Goal: Task Accomplishment & Management: Complete application form

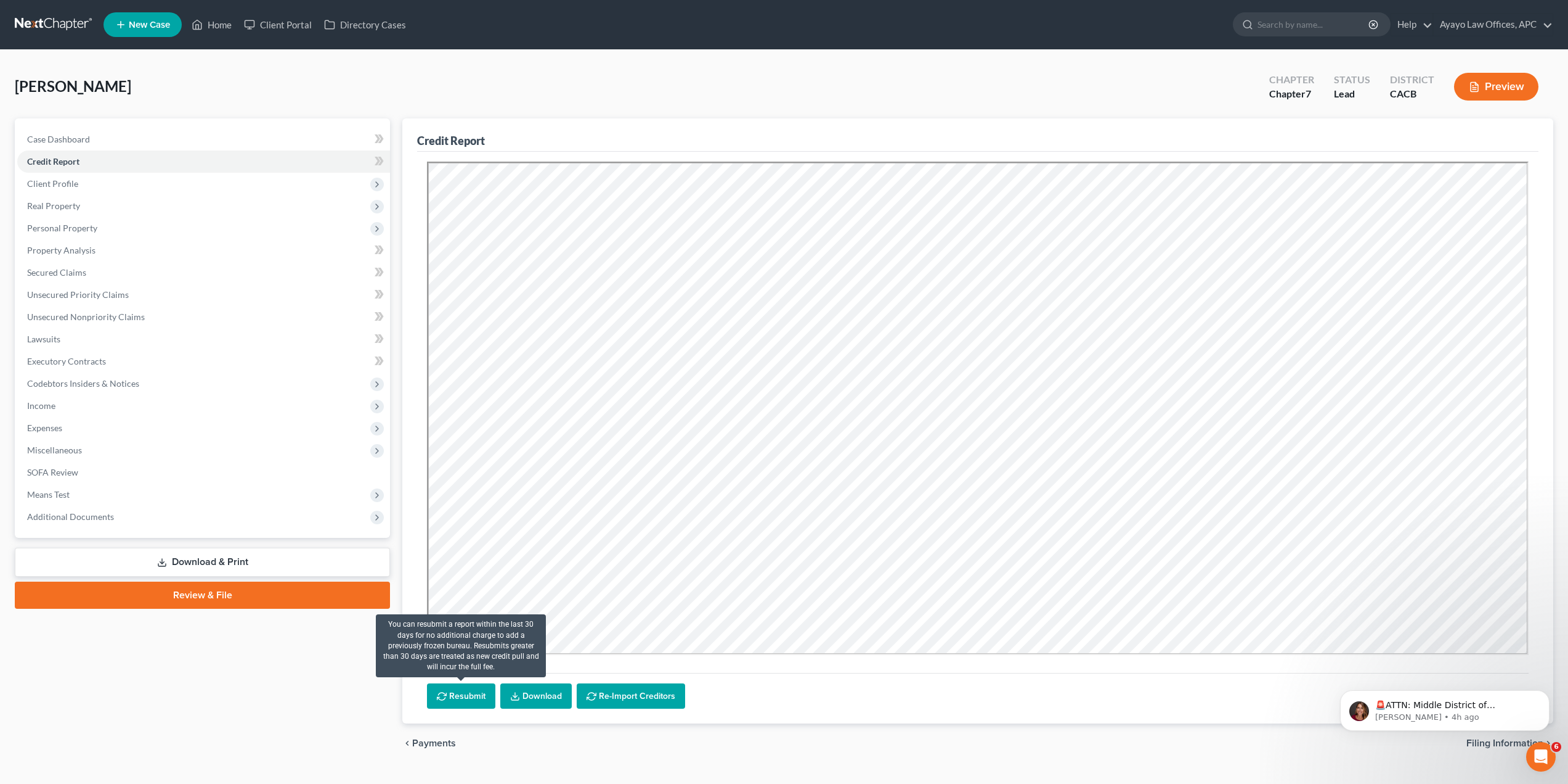
click at [480, 697] on button "Resubmit" at bounding box center [461, 696] width 68 height 26
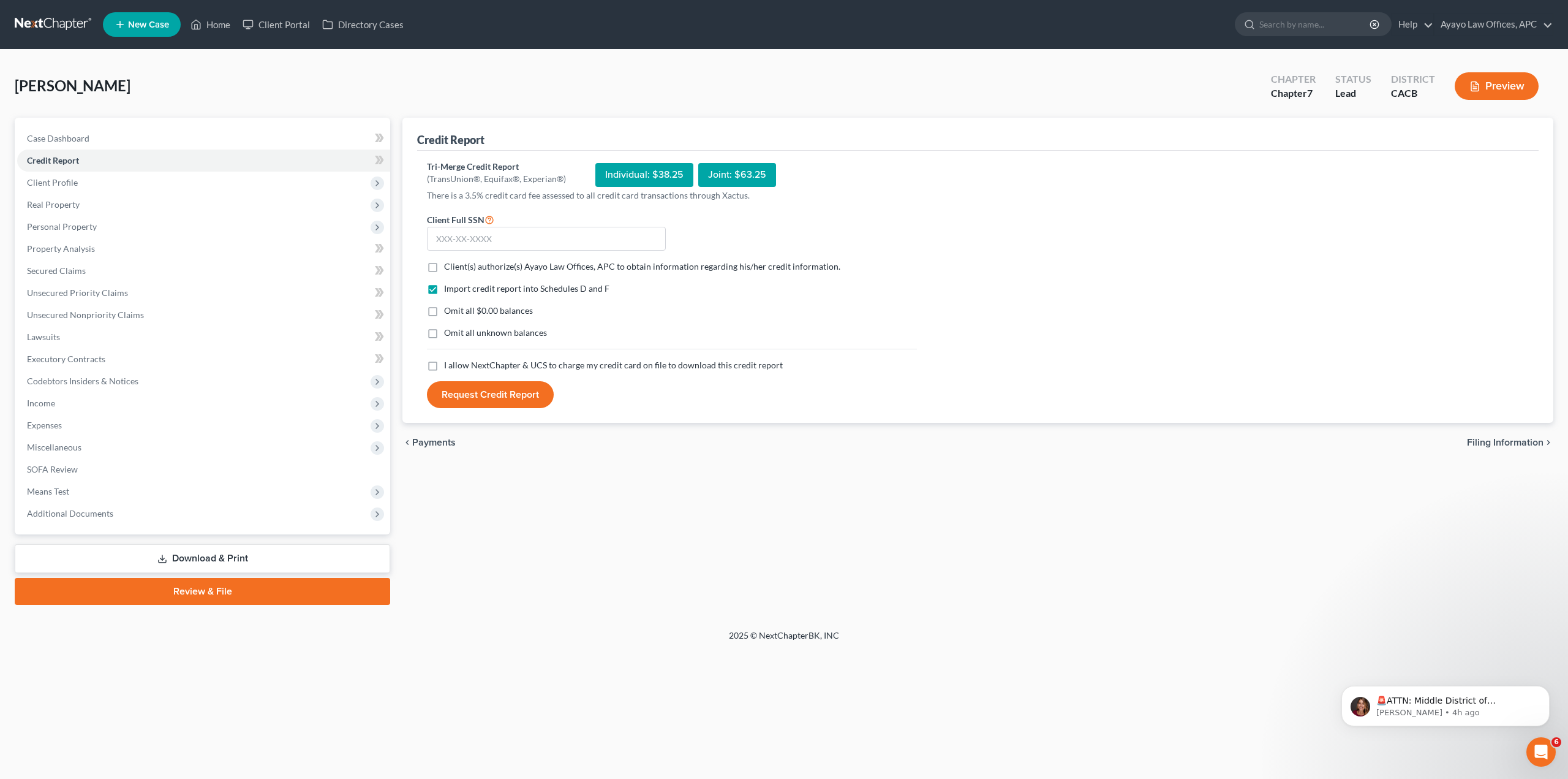
click at [583, 366] on span "I allow NextChapter & UCS to charge my credit card on file to download this cre…" at bounding box center [613, 364] width 339 height 11
click at [457, 366] on input "I allow NextChapter & UCS to charge my credit card on file to download this cre…" at bounding box center [453, 363] width 8 height 8
checkbox input "true"
click at [535, 390] on button "Request Credit Report" at bounding box center [490, 394] width 127 height 27
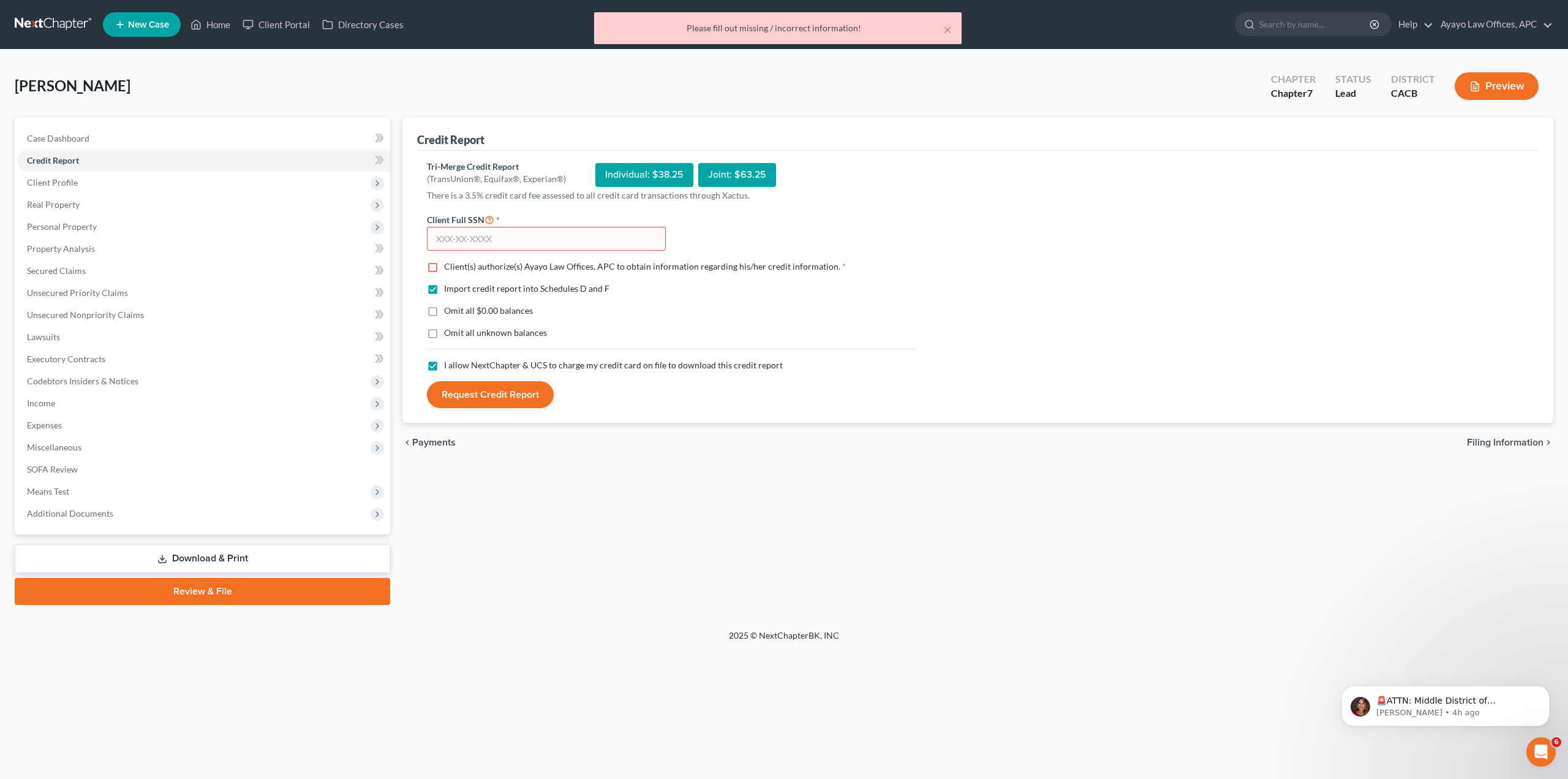
drag, startPoint x: 464, startPoint y: 232, endPoint x: 511, endPoint y: 218, distance: 49.0
click at [466, 233] on input "text" at bounding box center [546, 238] width 239 height 25
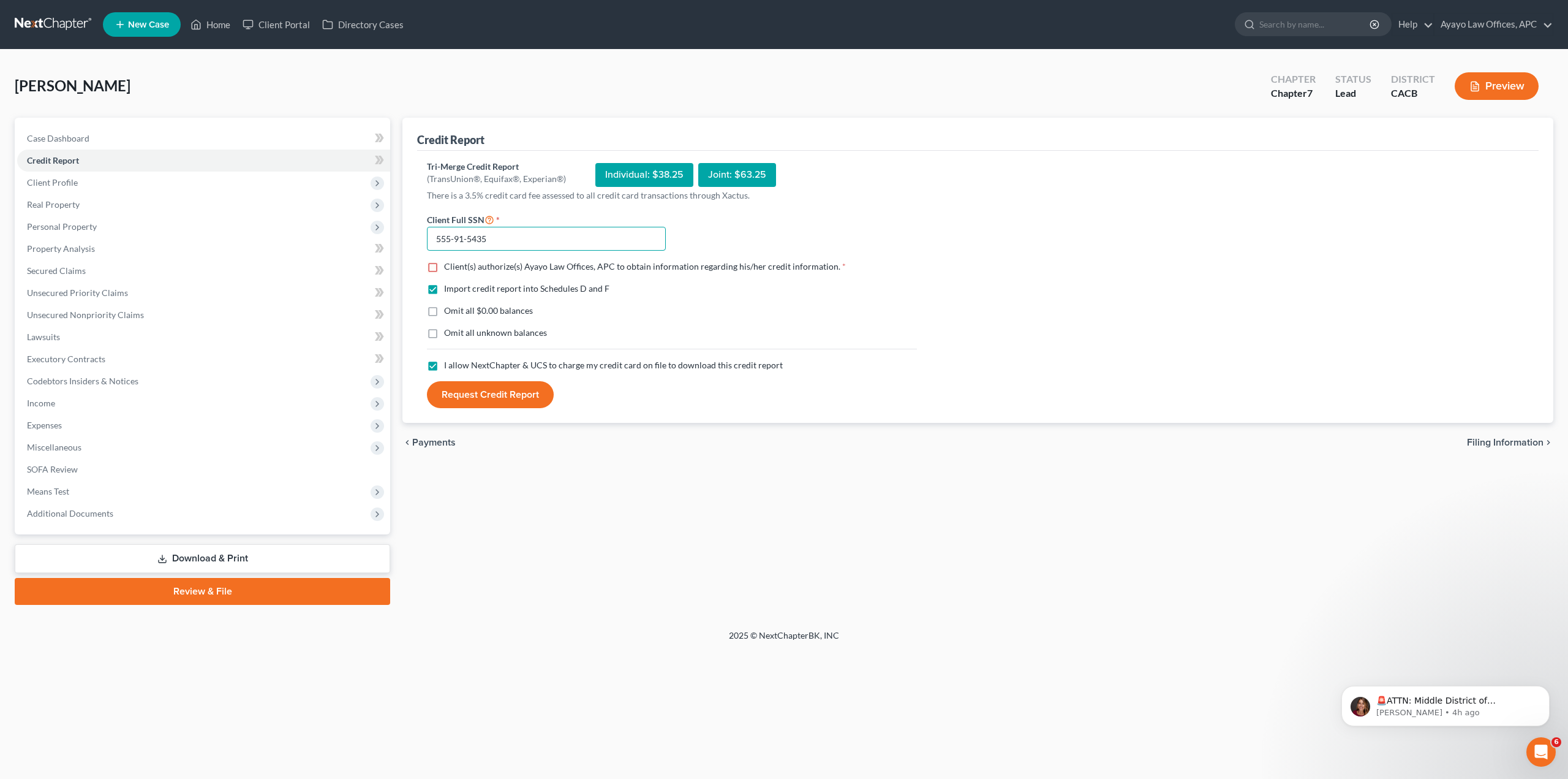
type input "555-91-5435"
click at [444, 264] on label "Client(s) authorize(s) Ayayo Law Offices, APC to obtain information regarding h…" at bounding box center [645, 266] width 402 height 12
click at [449, 264] on input "Client(s) authorize(s) Ayayo Law Offices, APC to obtain information regarding h…" at bounding box center [453, 264] width 8 height 8
checkbox input "true"
click at [608, 168] on div "Individual: $38.25" at bounding box center [645, 174] width 98 height 24
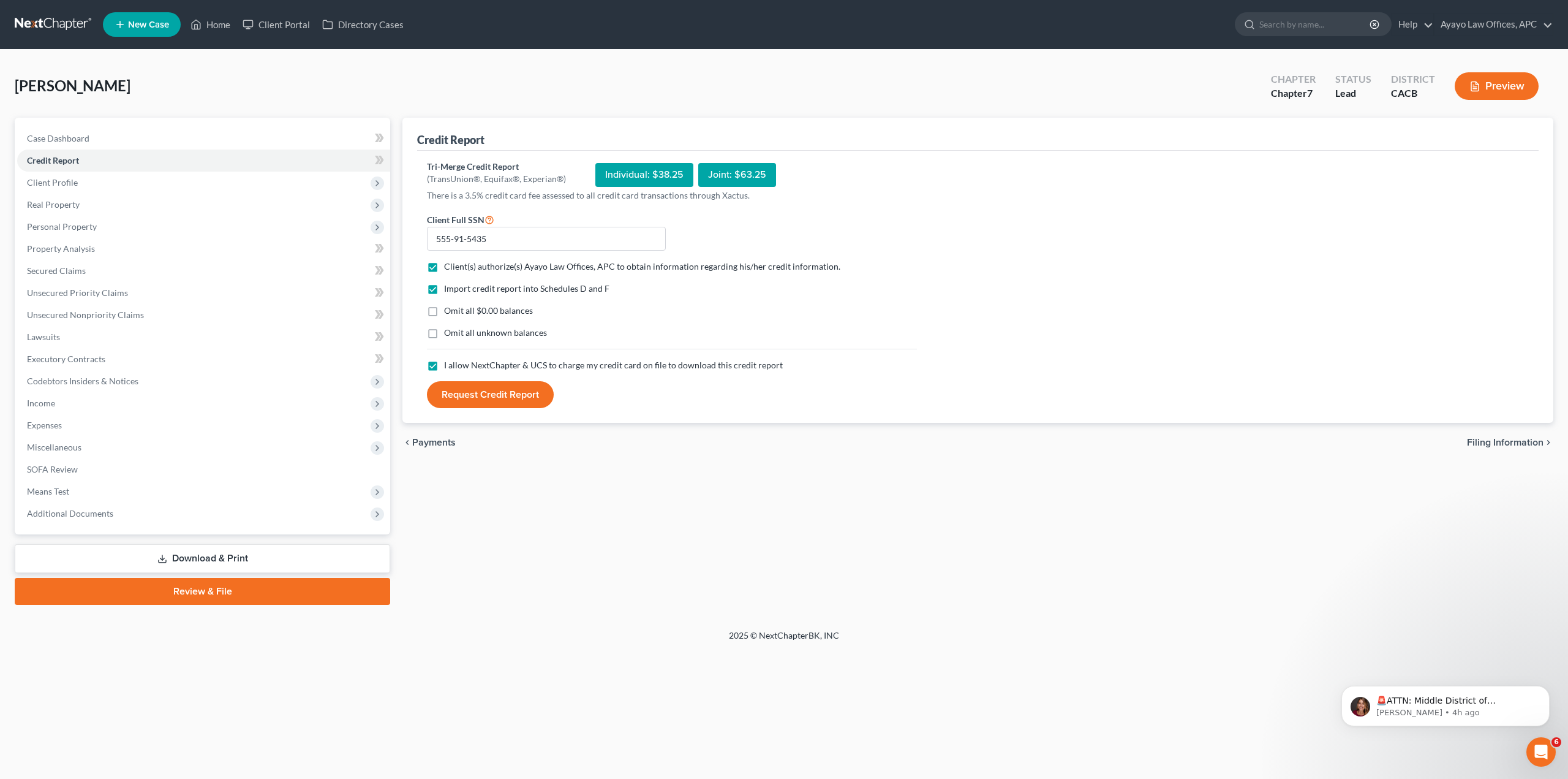
click at [506, 398] on button "Request Credit Report" at bounding box center [490, 394] width 127 height 27
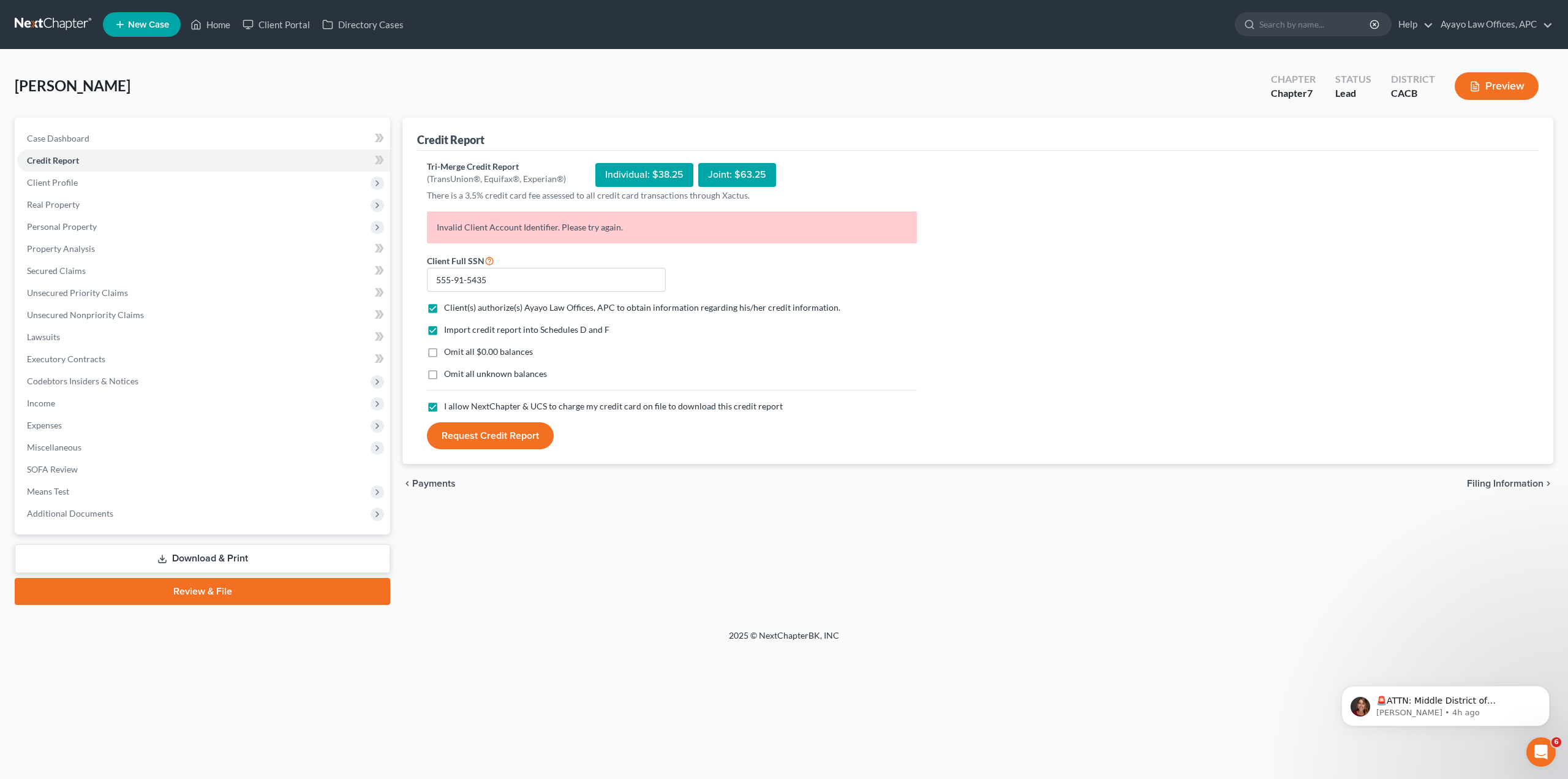
click at [654, 177] on div "Individual: $38.25" at bounding box center [645, 174] width 98 height 24
drag, startPoint x: 662, startPoint y: 177, endPoint x: 543, endPoint y: 175, distance: 119.0
click at [543, 175] on div "Tri-Merge Credit Report (TransUnion®, Equifax®, Experian®) Individual: $38.25 J…" at bounding box center [672, 174] width 490 height 29
click at [513, 179] on div "(TransUnion®, Equifax®, Experian®)" at bounding box center [496, 178] width 139 height 12
drag, startPoint x: 517, startPoint y: 231, endPoint x: 594, endPoint y: 228, distance: 77.1
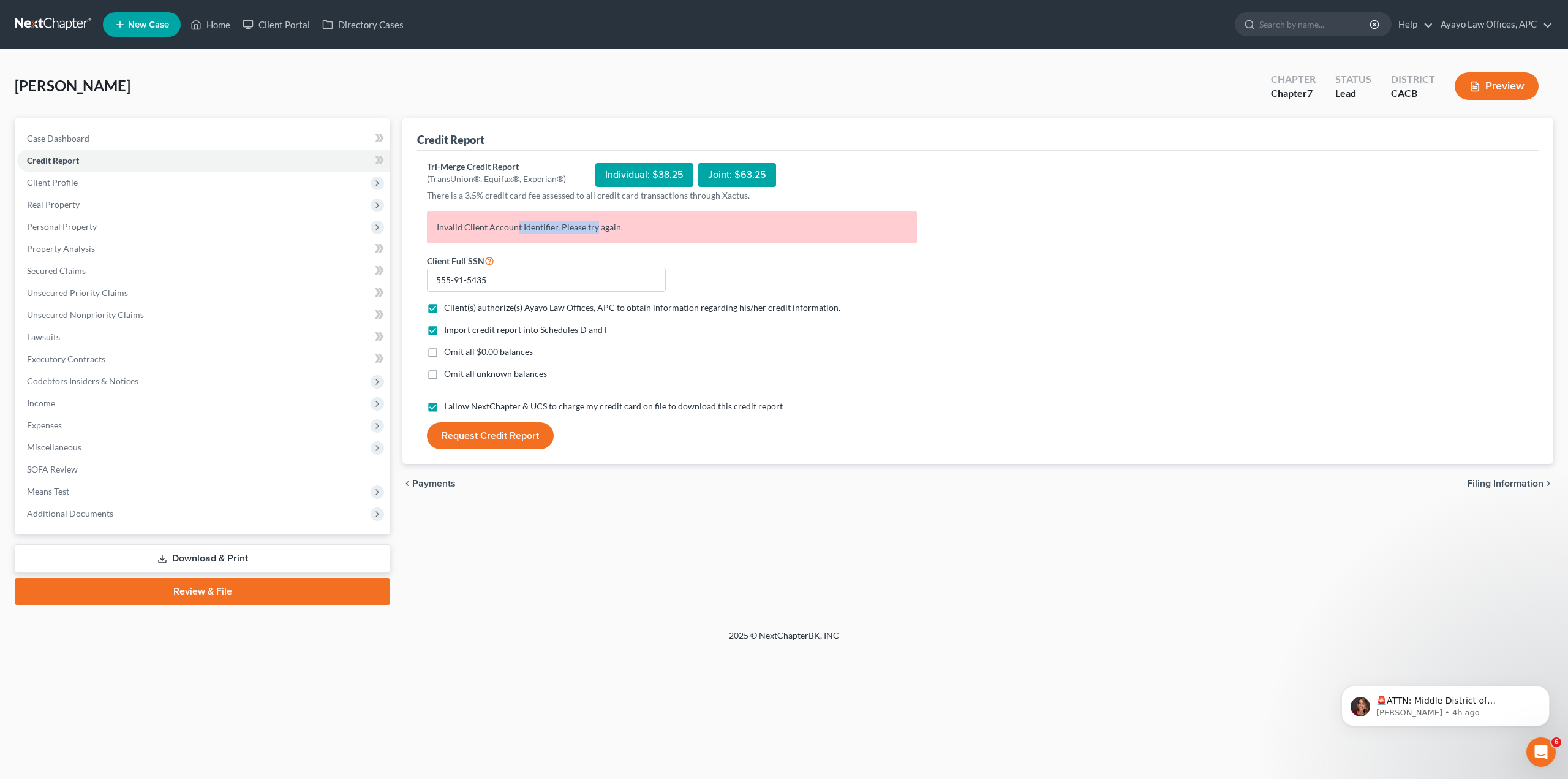
click at [594, 228] on p "Invalid Client Account Identifier. Please try again." at bounding box center [672, 227] width 490 height 32
click at [521, 285] on input "555-91-5435" at bounding box center [546, 280] width 239 height 25
click at [733, 186] on div "Joint: $63.25" at bounding box center [736, 174] width 78 height 24
click at [663, 166] on div "Individual: $38.25" at bounding box center [645, 174] width 98 height 24
drag, startPoint x: 558, startPoint y: 279, endPoint x: 308, endPoint y: 249, distance: 251.8
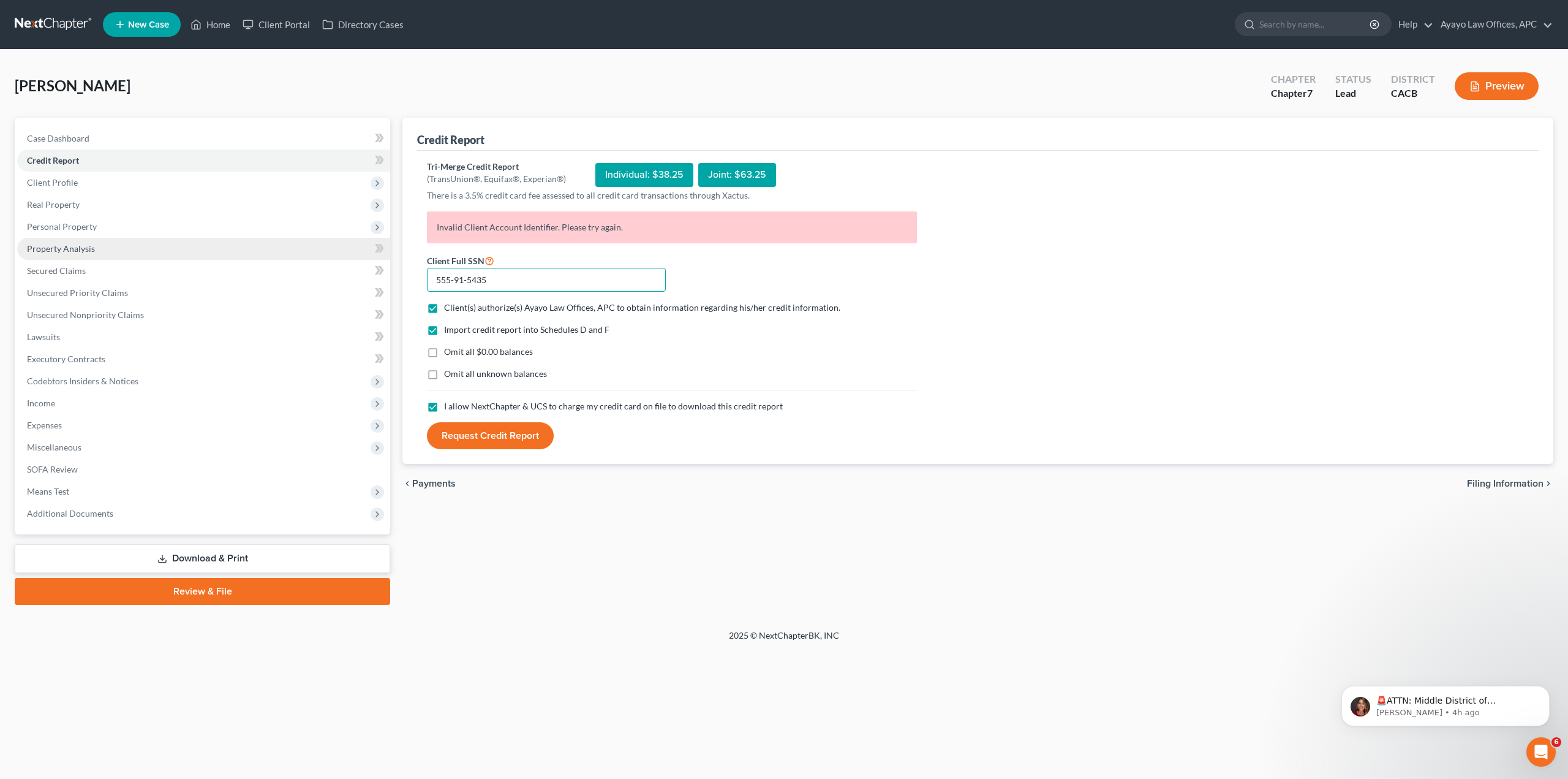
click at [308, 249] on div "Petition Navigation Case Dashboard Payments Invoices Payments Payments Credit R…" at bounding box center [784, 360] width 1550 height 487
type input "555-91-5435"
click at [520, 438] on button "Request Credit Report" at bounding box center [490, 435] width 127 height 27
drag, startPoint x: 654, startPoint y: 237, endPoint x: 458, endPoint y: 229, distance: 196.2
click at [417, 217] on div "Tri-Merge Credit Report (TransUnion®, Equifax®, Experian®) Individual: $38.25 J…" at bounding box center [977, 307] width 1121 height 314
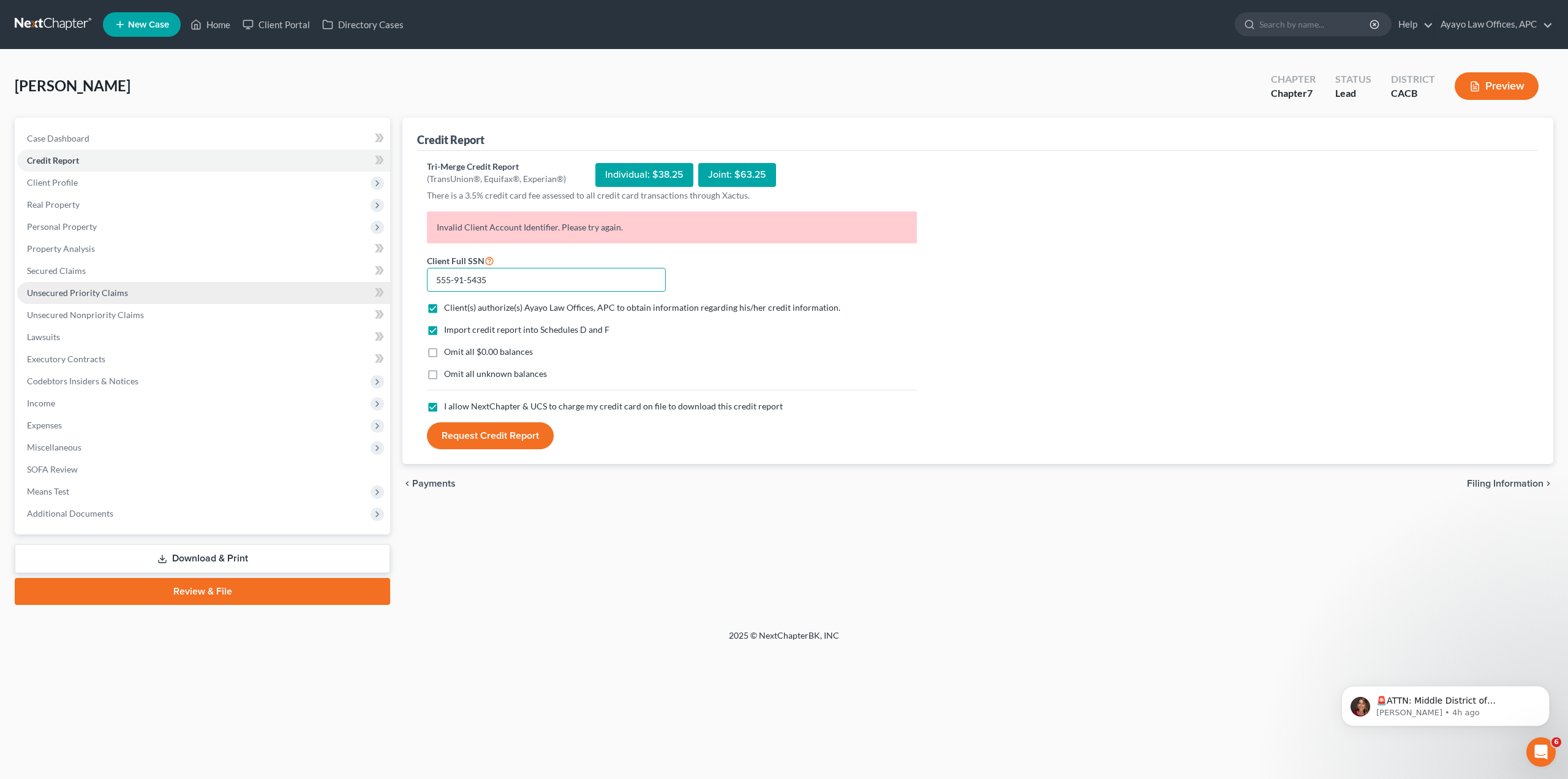
drag, startPoint x: 539, startPoint y: 287, endPoint x: 292, endPoint y: 290, distance: 247.0
click at [292, 290] on div "Petition Navigation Case Dashboard Payments Invoices Payments Payments Credit R…" at bounding box center [784, 360] width 1550 height 487
type input "555-91-5435"
click at [513, 442] on button "Request Credit Report" at bounding box center [490, 435] width 127 height 27
click at [1415, 18] on link "Help" at bounding box center [1412, 25] width 41 height 22
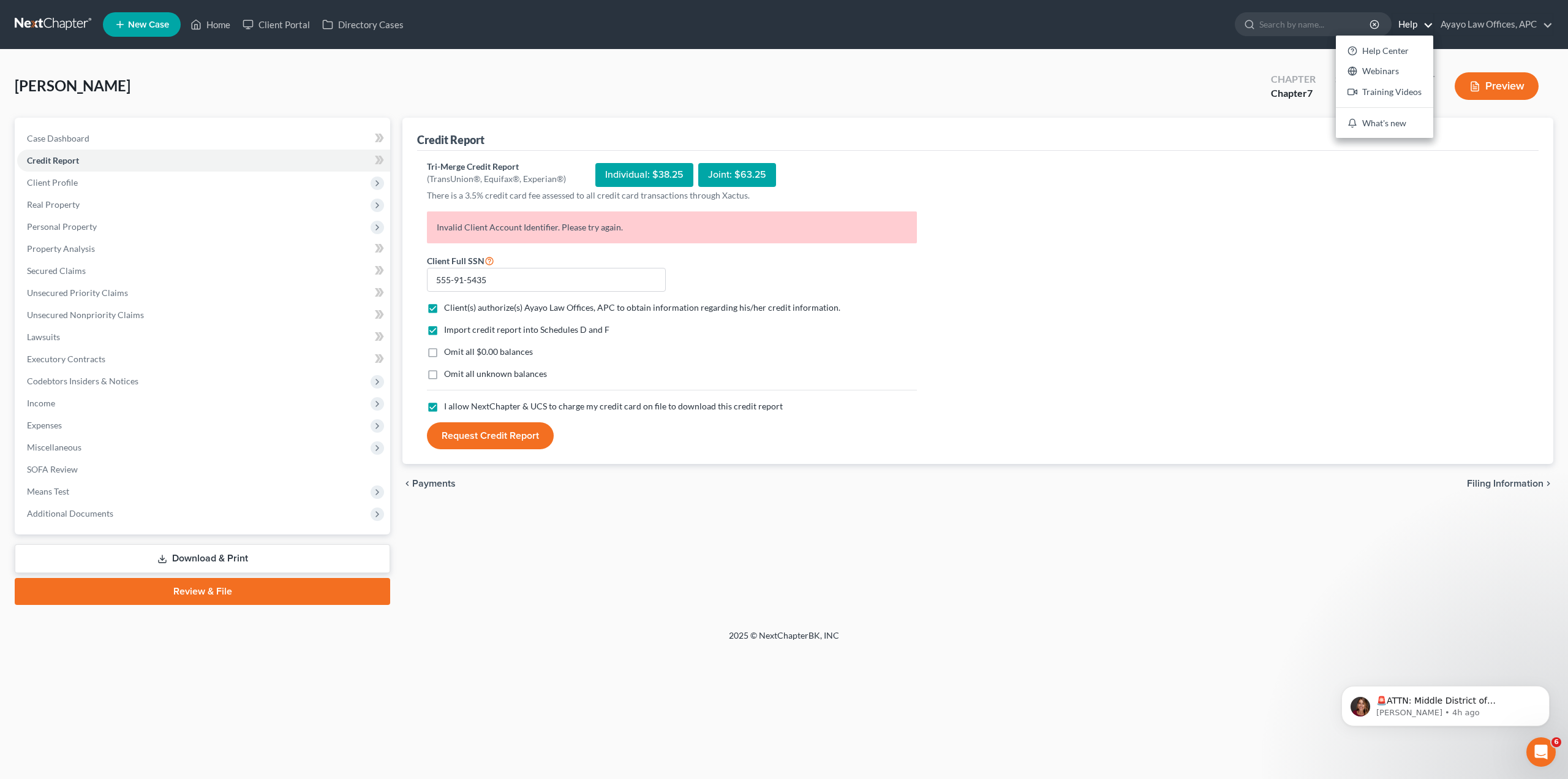
click at [1415, 19] on link "Help" at bounding box center [1412, 25] width 41 height 22
drag, startPoint x: 643, startPoint y: 232, endPoint x: 401, endPoint y: 224, distance: 242.1
click at [401, 224] on div "Credit Report Tri-Merge Credit Report (TransUnion®, Equifax®, Experian®) Indivi…" at bounding box center [977, 360] width 1162 height 487
click at [509, 282] on input "555-91-5435" at bounding box center [546, 280] width 239 height 25
drag, startPoint x: 641, startPoint y: 225, endPoint x: 415, endPoint y: 225, distance: 226.0
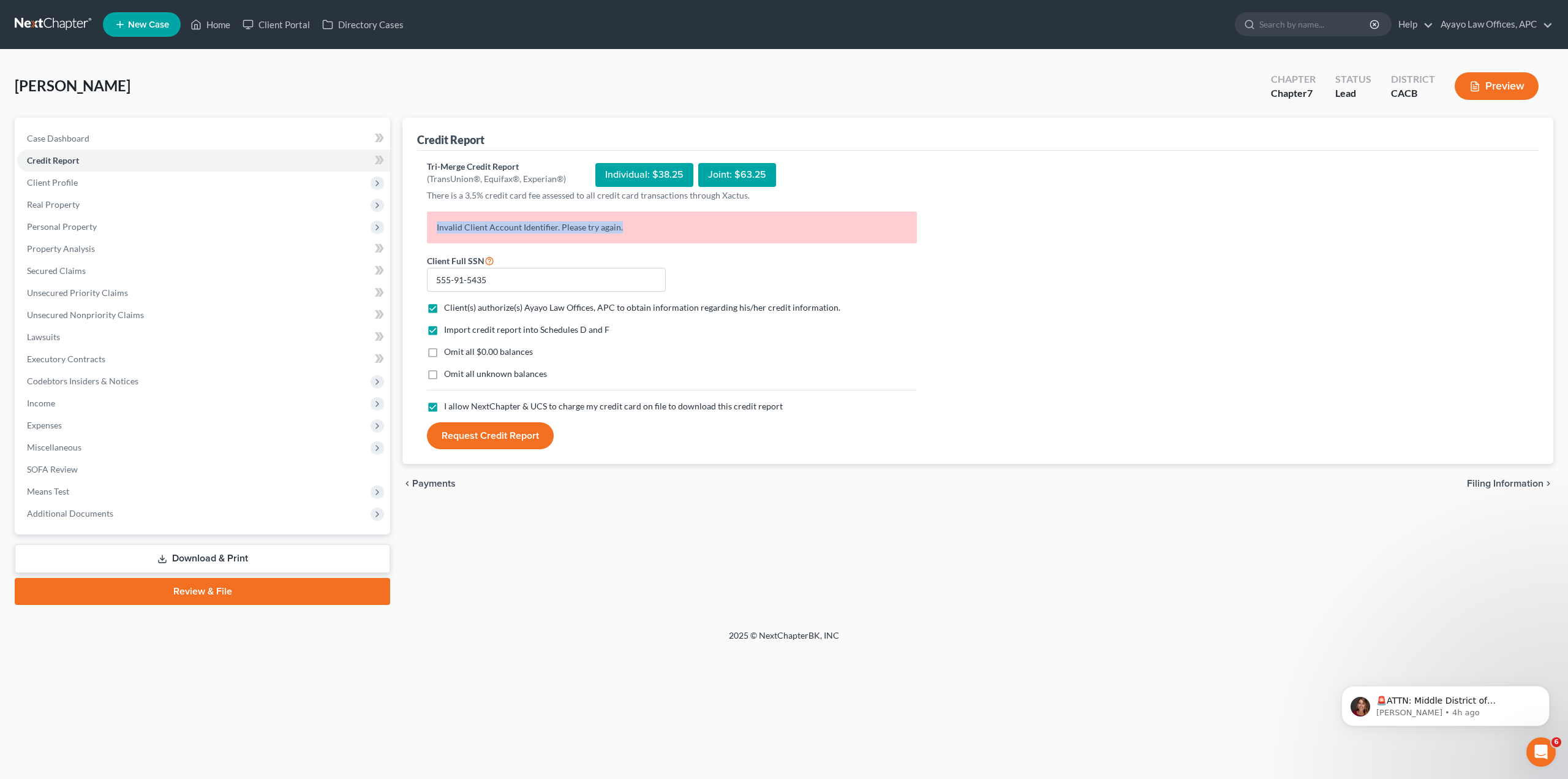
click at [415, 225] on div "Credit Report Tri-Merge Credit Report (TransUnion®, Equifax®, Experian®) Indivi…" at bounding box center [977, 291] width 1151 height 347
click at [1530, 38] on ul "New Case Home Client Portal Directory Cases - No Result - See all results Or Pr…" at bounding box center [828, 25] width 1450 height 32
click at [1531, 28] on link "Ayayo Law Offices, APC" at bounding box center [1493, 25] width 118 height 22
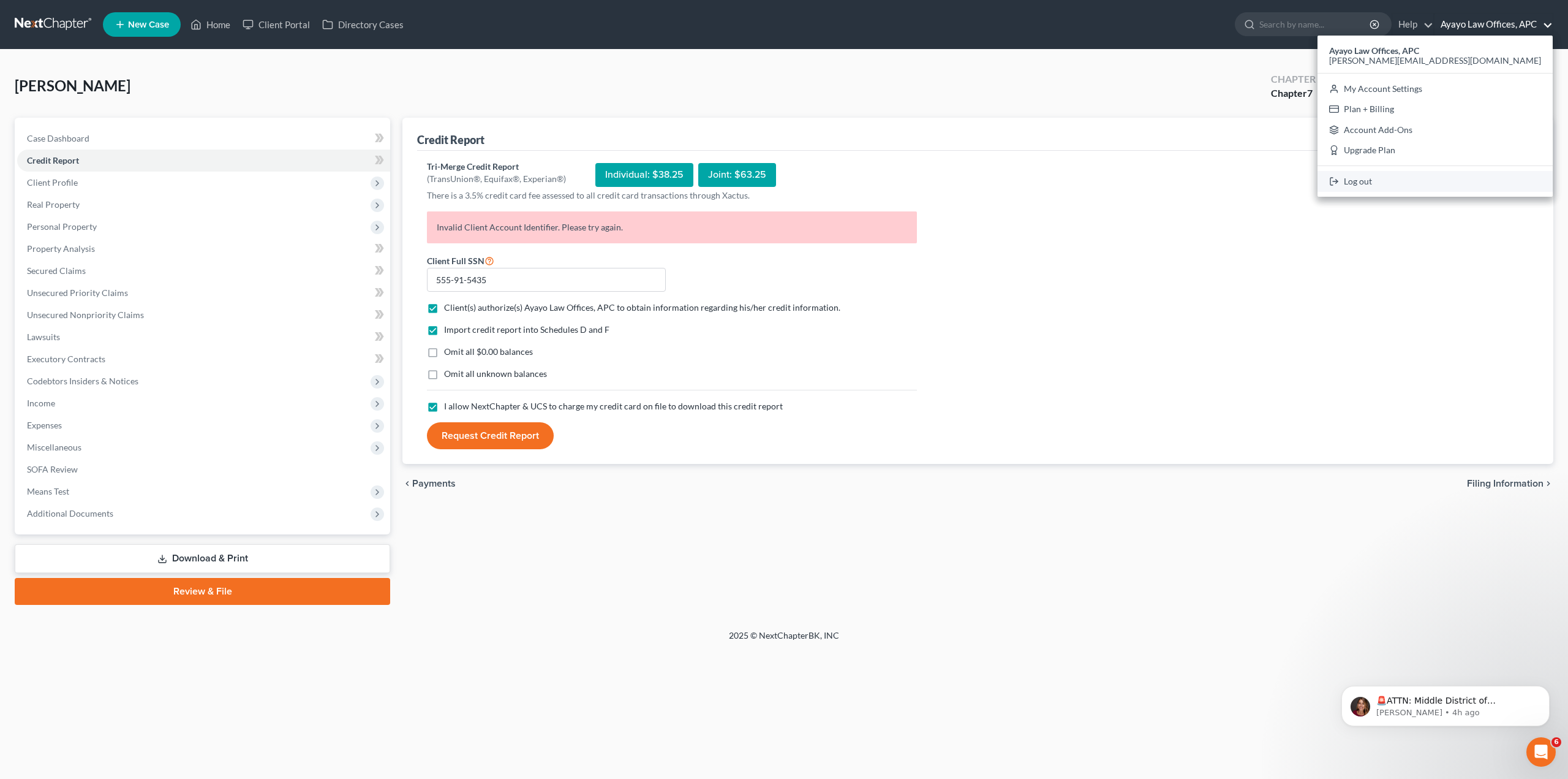
click at [1510, 181] on link "Log out" at bounding box center [1434, 181] width 235 height 21
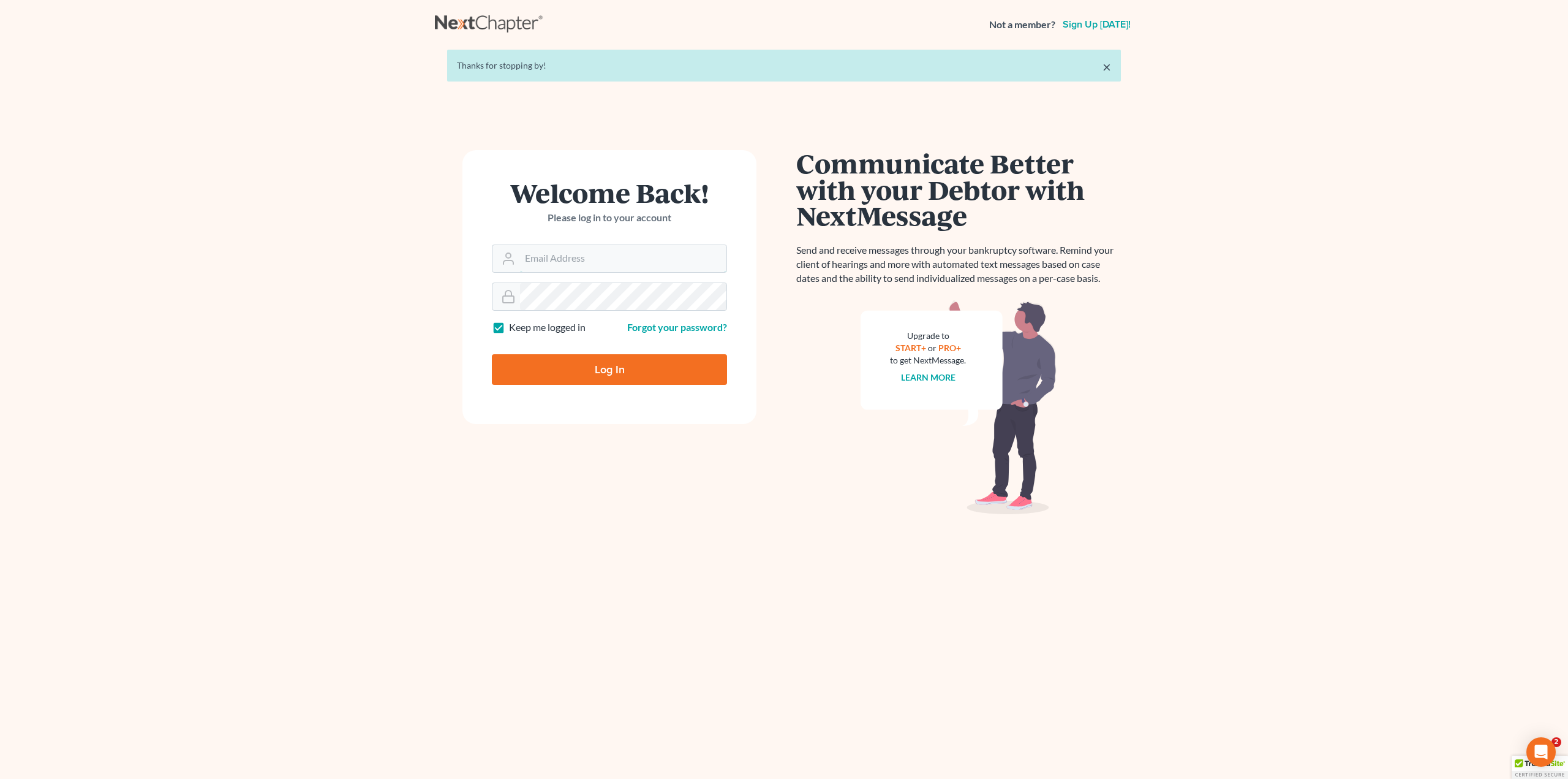
type input "[PERSON_NAME][EMAIL_ADDRESS][DOMAIN_NAME]"
click at [630, 362] on input "Log In" at bounding box center [609, 369] width 235 height 31
type input "Thinking..."
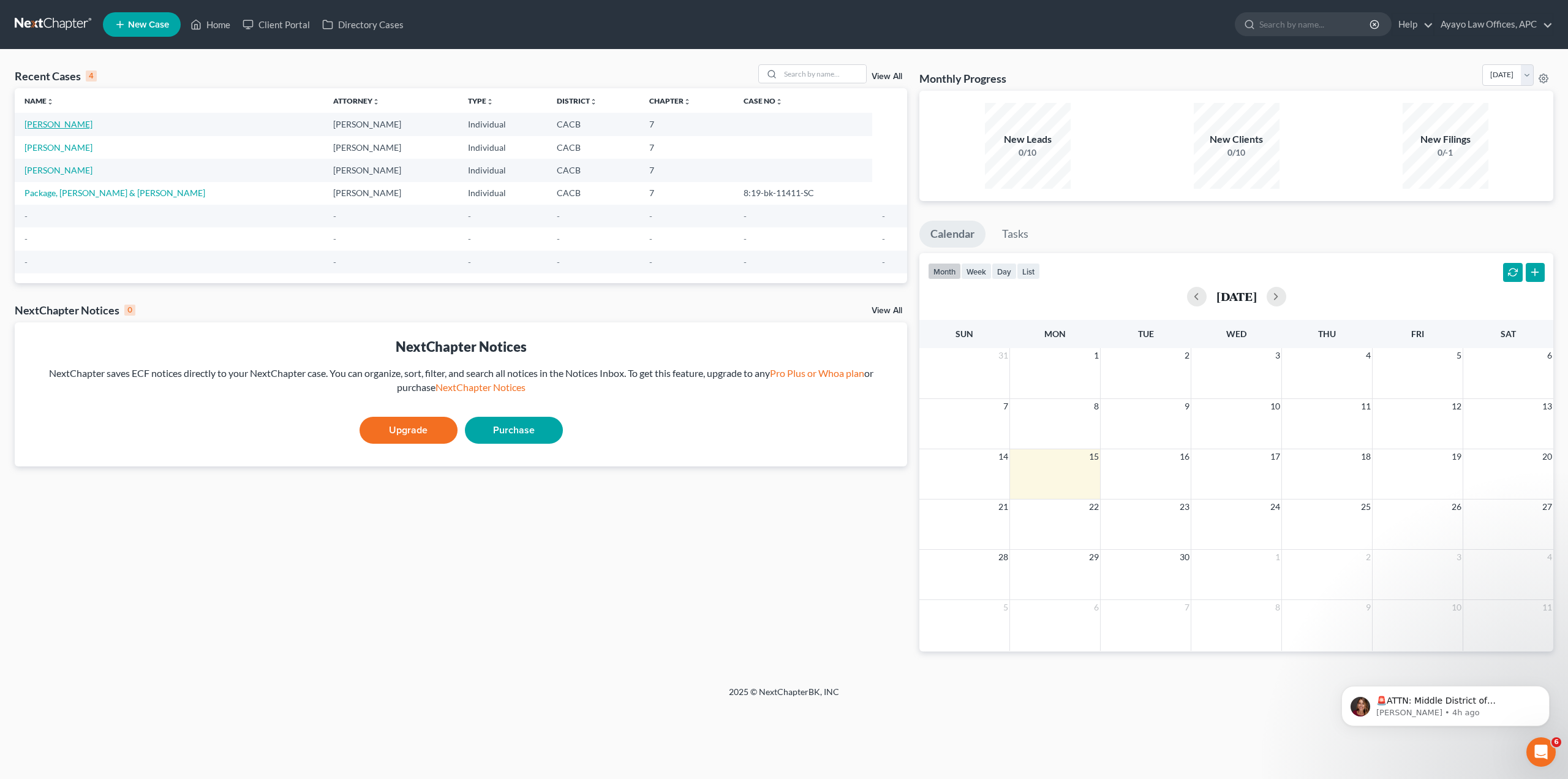
click at [51, 119] on link "[PERSON_NAME]" at bounding box center [58, 124] width 68 height 11
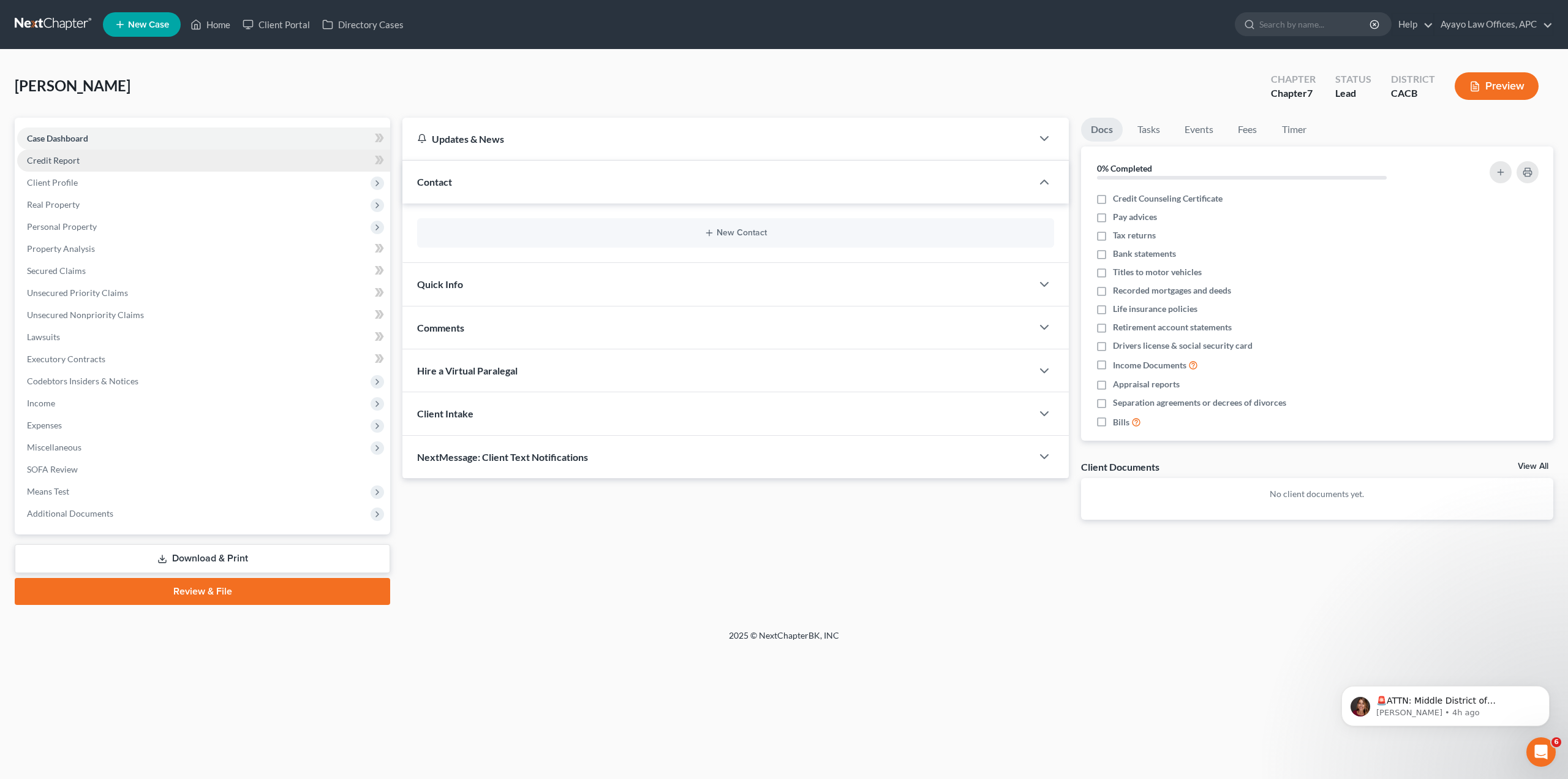
click at [85, 161] on link "Credit Report" at bounding box center [203, 161] width 373 height 22
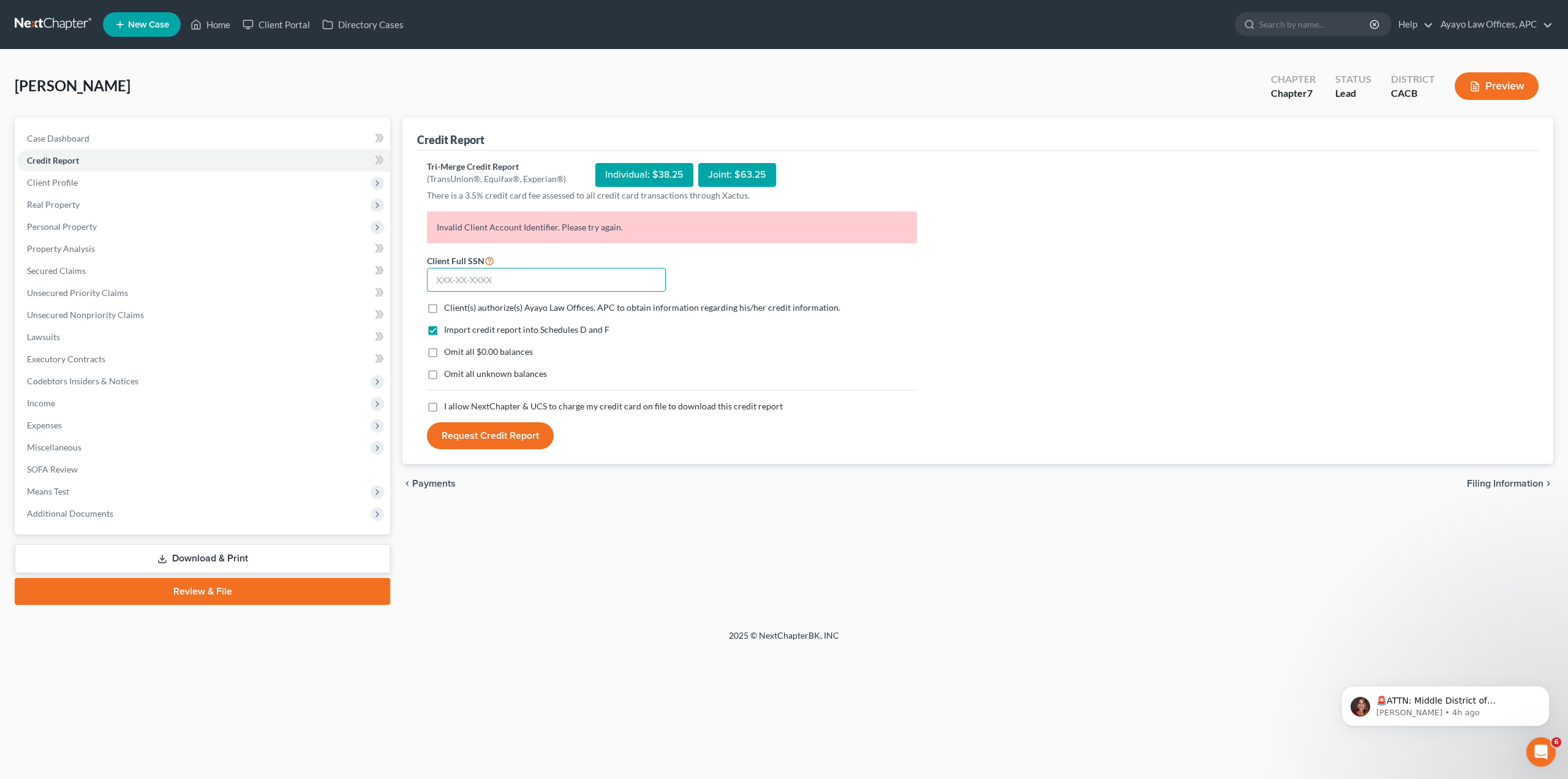
click at [526, 281] on input "text" at bounding box center [546, 280] width 239 height 25
type input "555-91-5435"
click at [455, 307] on span "Client(s) authorize(s) Ayayo Law Offices, APC to obtain information regarding h…" at bounding box center [642, 307] width 397 height 11
click at [455, 307] on input "Client(s) authorize(s) Ayayo Law Offices, APC to obtain information regarding h…" at bounding box center [453, 305] width 8 height 8
checkbox input "true"
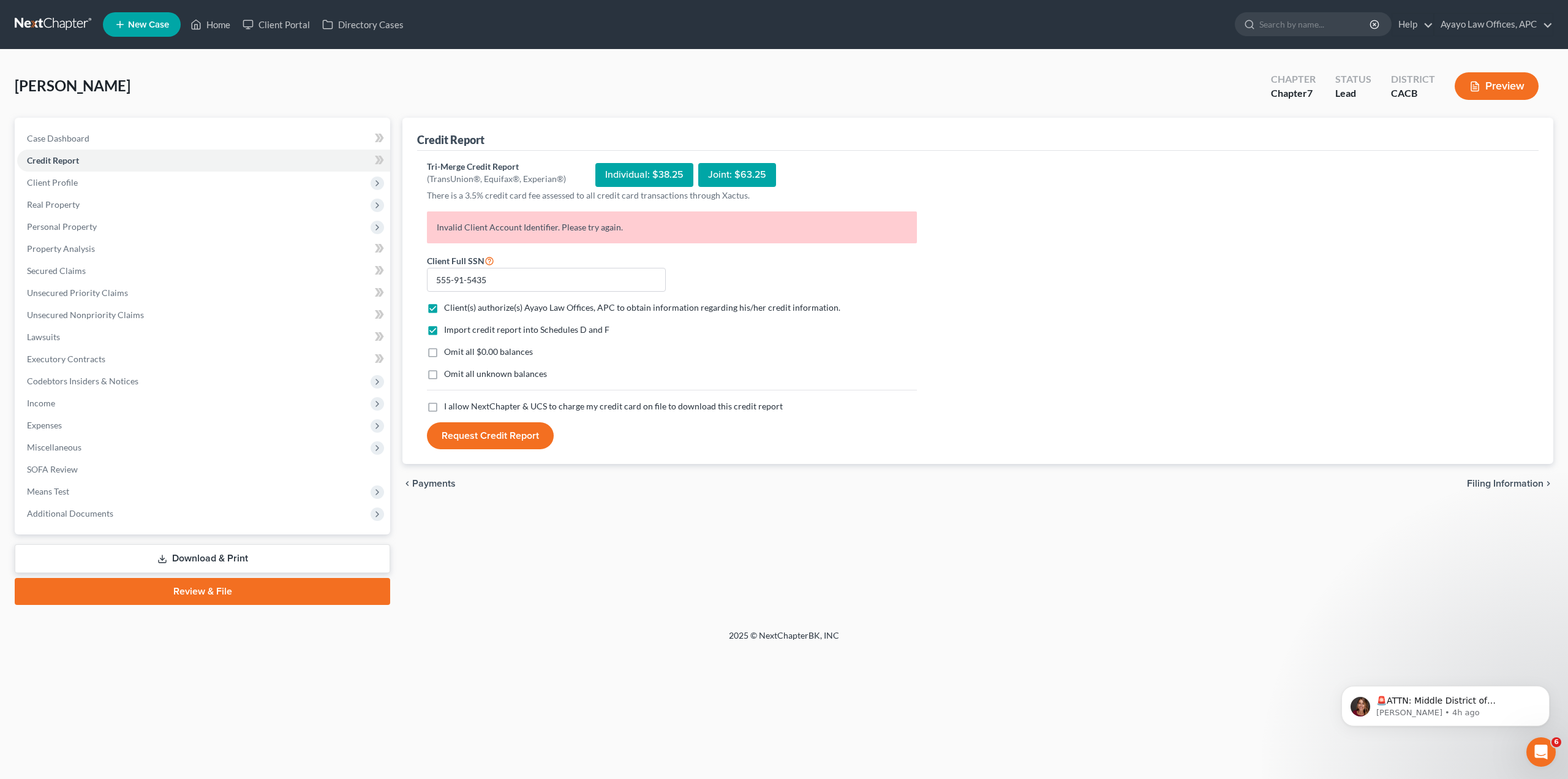
click at [533, 401] on span "I allow NextChapter & UCS to charge my credit card on file to download this cre…" at bounding box center [613, 406] width 339 height 11
click at [457, 401] on input "I allow NextChapter & UCS to charge my credit card on file to download this cre…" at bounding box center [453, 404] width 8 height 8
checkbox input "true"
click at [478, 433] on button "Request Credit Report" at bounding box center [490, 435] width 127 height 27
drag, startPoint x: 639, startPoint y: 226, endPoint x: 416, endPoint y: 229, distance: 223.0
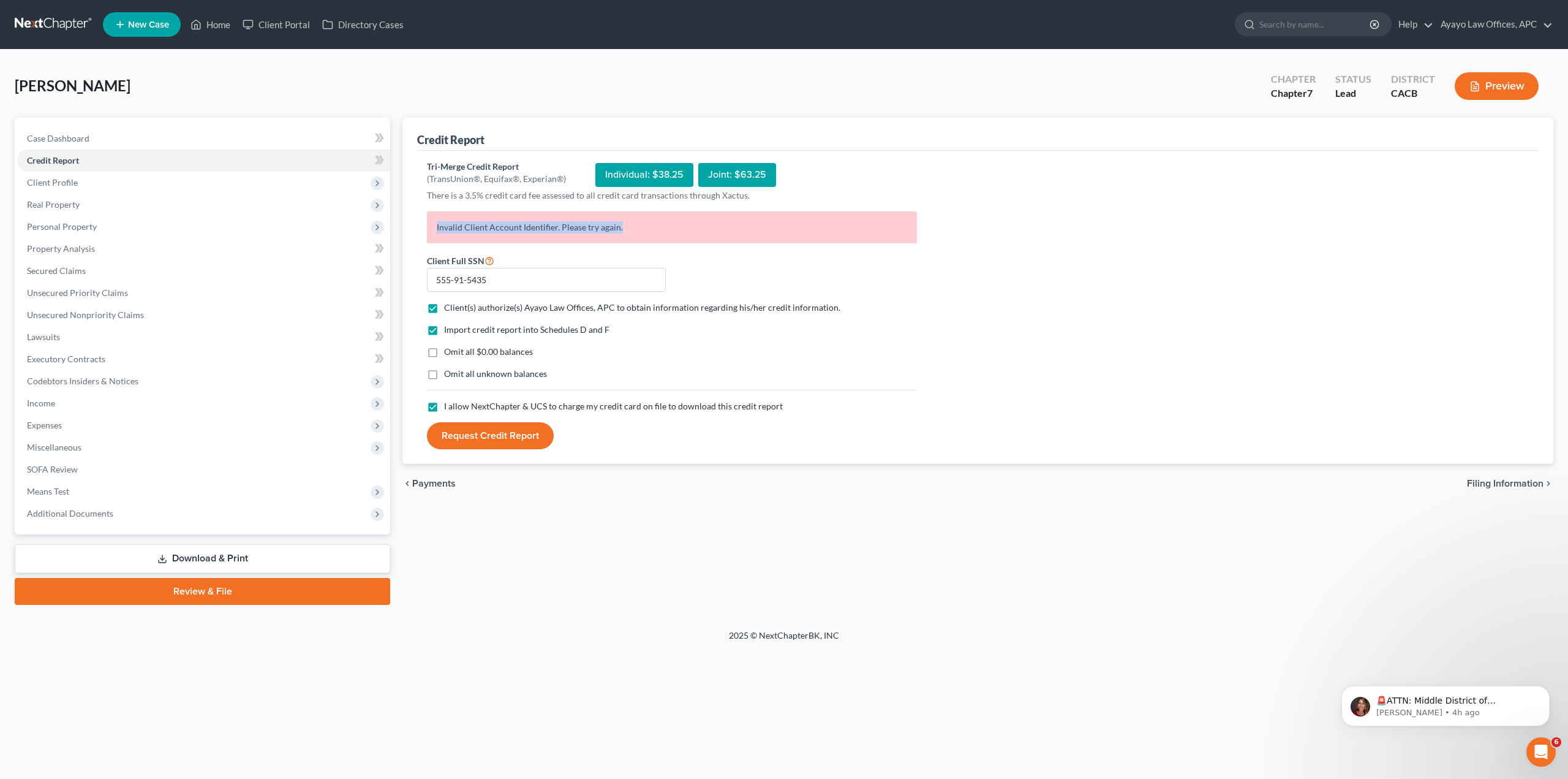
click at [416, 229] on div "Credit Report Tri-Merge Credit Report (TransUnion®, Equifax®, Experian®) Indivi…" at bounding box center [977, 291] width 1151 height 347
copy p "Invalid Client Account Identifier. Please try again."
click at [1320, 24] on input "search" at bounding box center [1315, 24] width 112 height 23
paste input "Invalid Client Account Identifier. Please try again."
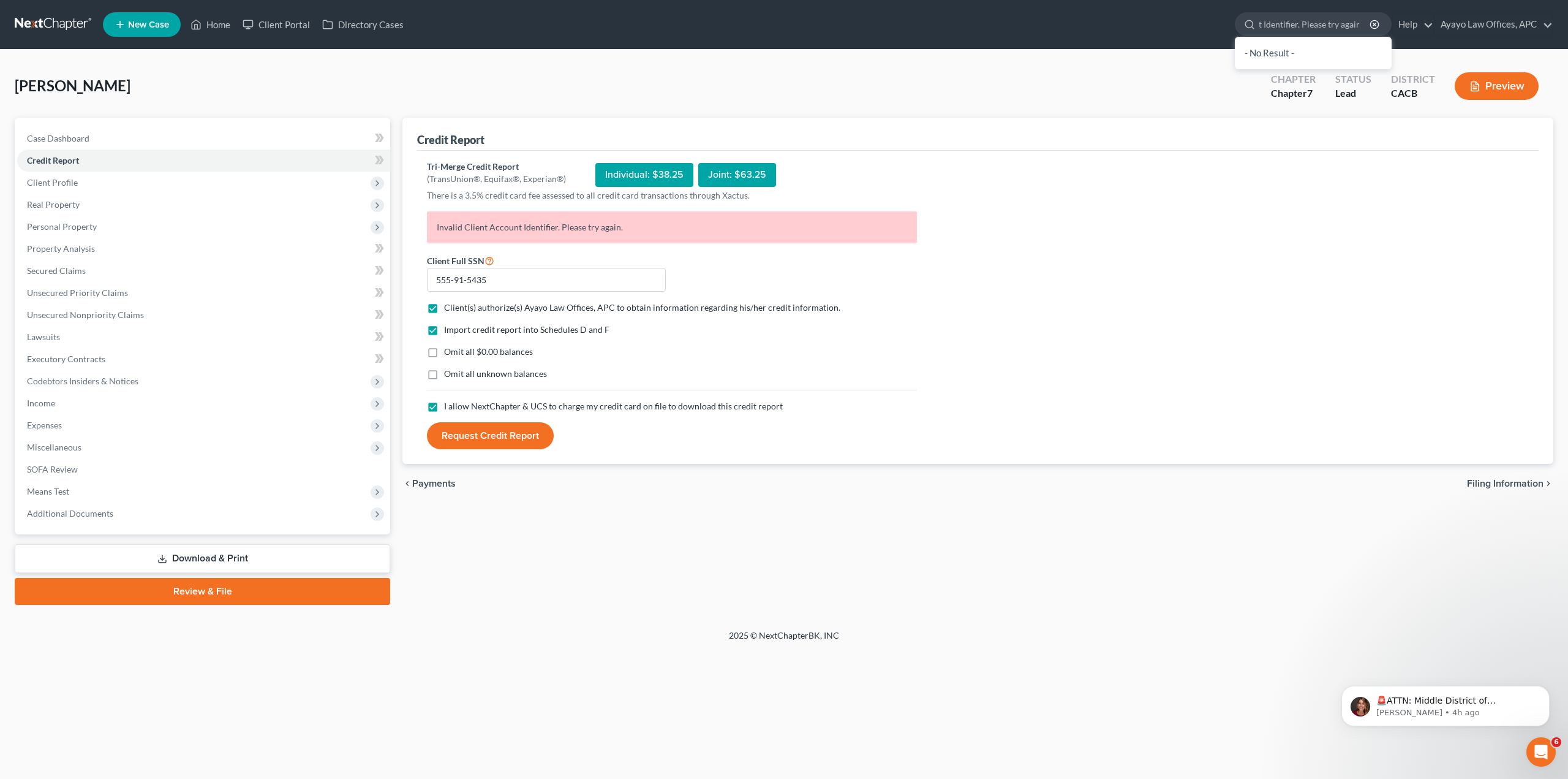
type input "Invalid Client Account Identifier. Please try again."
click at [1192, 71] on div "[PERSON_NAME] Upgraded Chapter Chapter 7 Status Lead District CACB Preview" at bounding box center [784, 91] width 1538 height 53
click at [1411, 22] on link "Help" at bounding box center [1412, 25] width 41 height 22
click at [1413, 44] on link "Help Center" at bounding box center [1384, 50] width 97 height 21
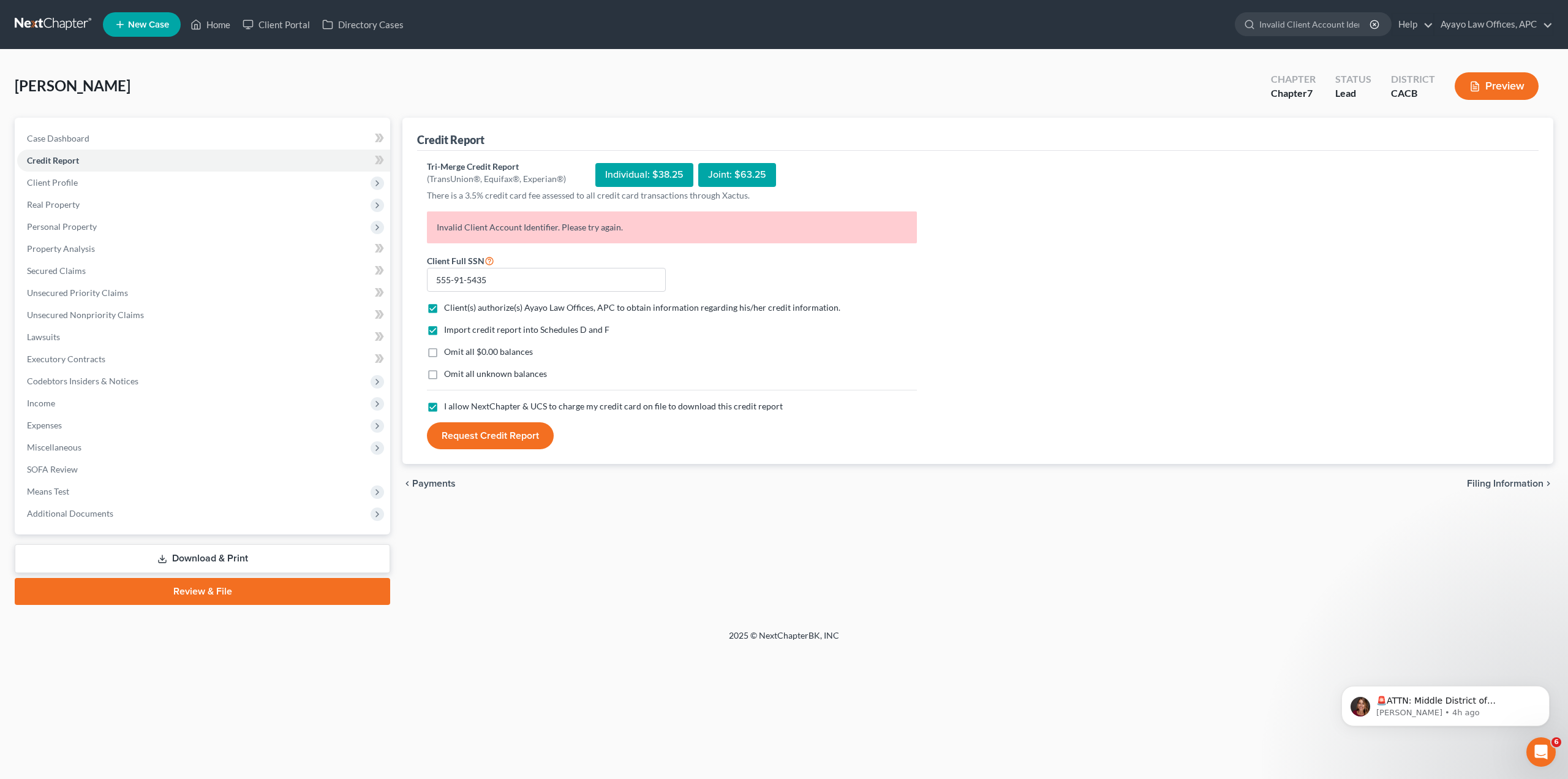
click at [703, 560] on div "Credit Report Tri-Merge Credit Report (TransUnion®, Equifax®, Experian®) Indivi…" at bounding box center [977, 360] width 1162 height 487
click at [1545, 691] on icon "Dismiss notification" at bounding box center [1545, 688] width 7 height 7
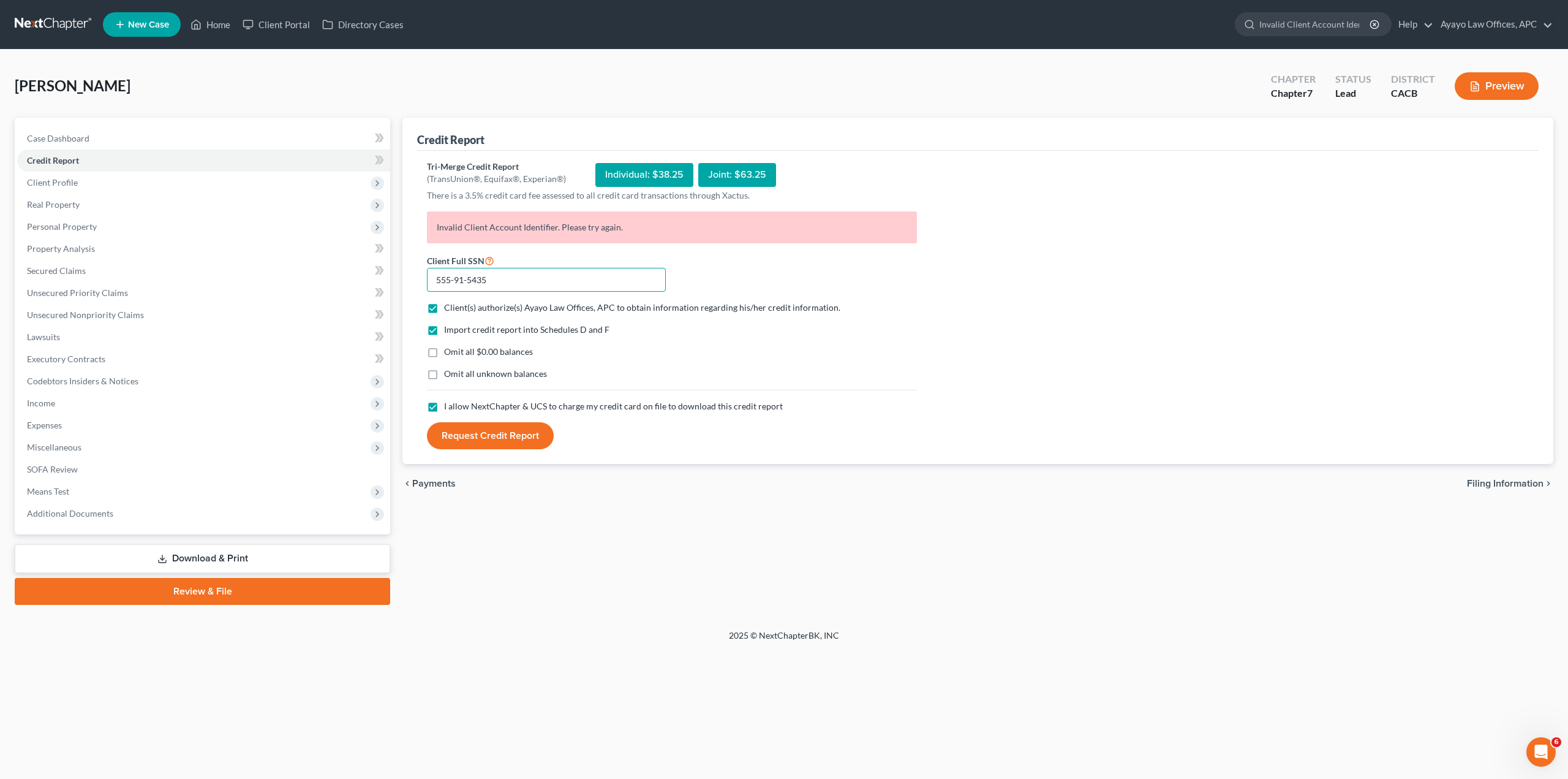
click at [599, 272] on input "555-91-5435" at bounding box center [546, 280] width 239 height 25
click at [489, 262] on icon at bounding box center [489, 260] width 10 height 12
type input "555-91-5435"
click at [510, 443] on button "Request Credit Report" at bounding box center [490, 435] width 127 height 27
click at [500, 280] on input "555-91-5435" at bounding box center [546, 280] width 239 height 25
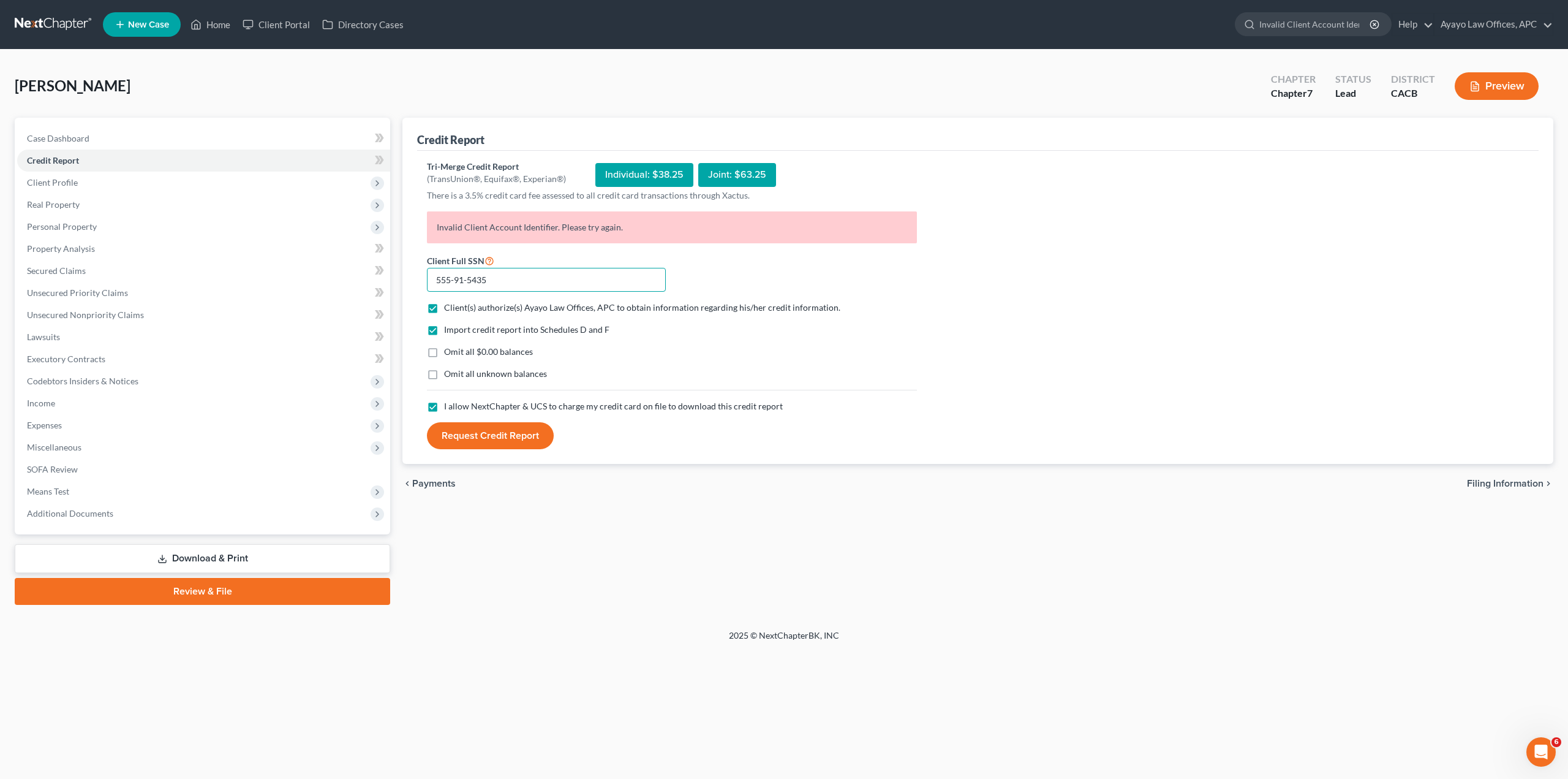
drag, startPoint x: 511, startPoint y: 279, endPoint x: 456, endPoint y: 370, distance: 106.3
click at [458, 372] on form "Client Full SSN * 555-91-5435 Client(s) authorize(s) Ayayo Law Offices, APC to …" at bounding box center [671, 352] width 502 height 197
click at [533, 218] on p "Invalid Client Account Identifier. Please try again." at bounding box center [672, 227] width 490 height 32
click at [753, 279] on form "Client Full SSN * 555-91-5435 Client(s) authorize(s) Ayayo Law Offices, APC to …" at bounding box center [671, 352] width 502 height 197
click at [671, 167] on div "Individual: $38.25" at bounding box center [645, 174] width 98 height 24
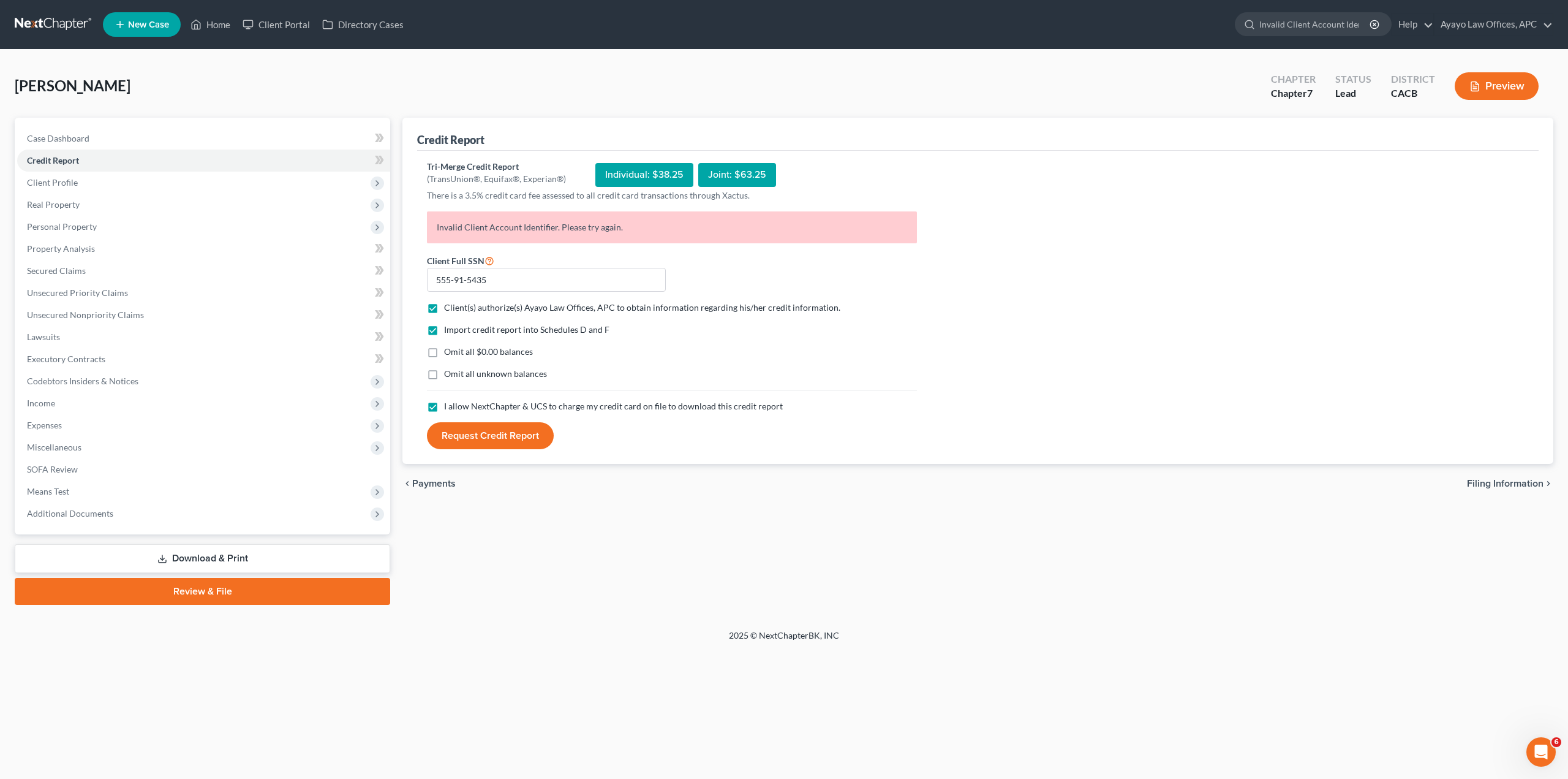
click at [740, 171] on div "Joint: $63.25" at bounding box center [736, 174] width 78 height 24
drag, startPoint x: 1427, startPoint y: 99, endPoint x: 1263, endPoint y: 79, distance: 165.2
click at [1263, 79] on div "Chapter Chapter 7 Status Lead District CACB Preview" at bounding box center [1407, 87] width 292 height 36
click at [1192, 97] on div "[PERSON_NAME] Upgraded Chapter Chapter 7 Status Lead District CACB Preview" at bounding box center [784, 91] width 1538 height 53
click at [526, 432] on button "Request Credit Report" at bounding box center [490, 435] width 127 height 27
